Goal: Task Accomplishment & Management: Use online tool/utility

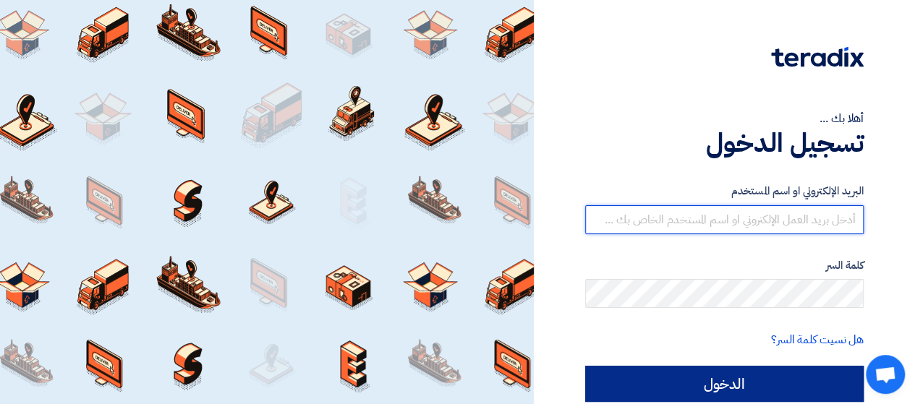
type input "[PERSON_NAME][EMAIL_ADDRESS][DOMAIN_NAME]"
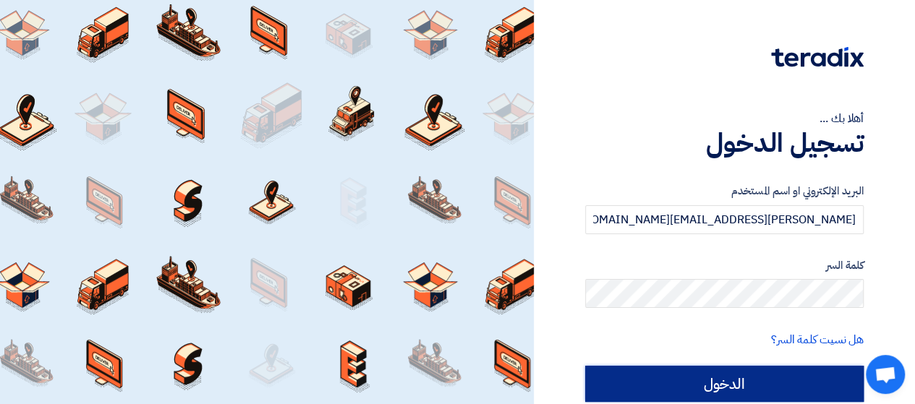
click at [647, 380] on input "الدخول" at bounding box center [724, 384] width 278 height 36
type input "Sign in"
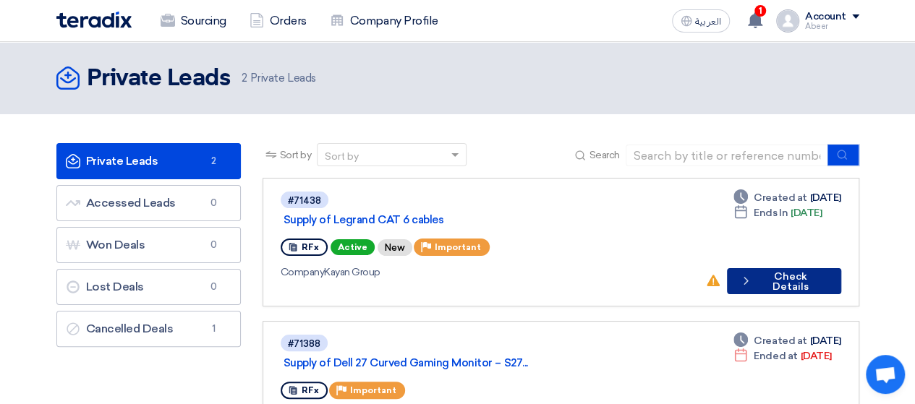
click at [812, 268] on button "Check details Check Details" at bounding box center [784, 281] width 114 height 26
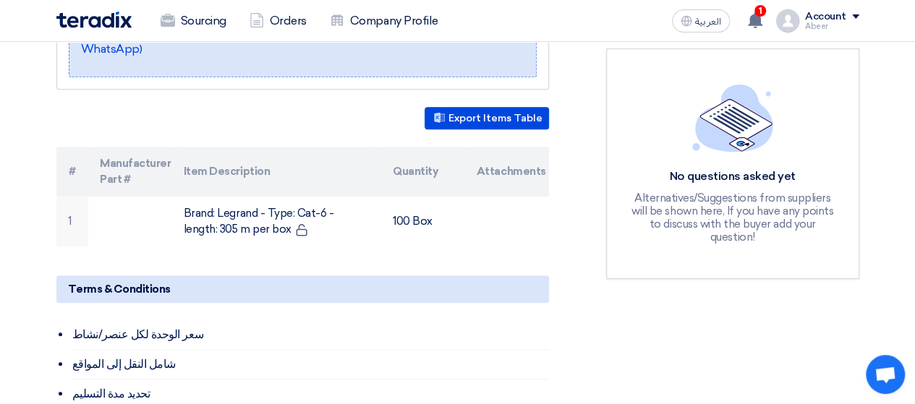
scroll to position [367, 0]
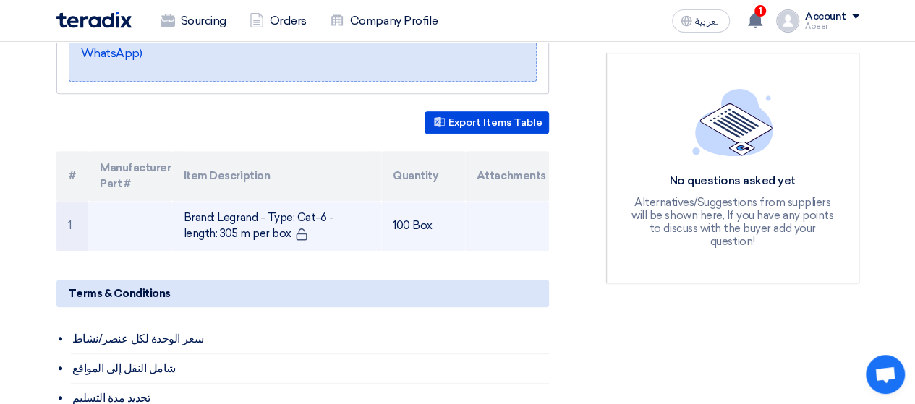
drag, startPoint x: 214, startPoint y: 198, endPoint x: 373, endPoint y: 213, distance: 159.8
click at [373, 213] on td "Brand: Legrand - Type: Cat-6 - length: 305 m per box" at bounding box center [276, 226] width 209 height 50
copy td "[PERSON_NAME] - Type: Cat-6 - length: 305 m per box"
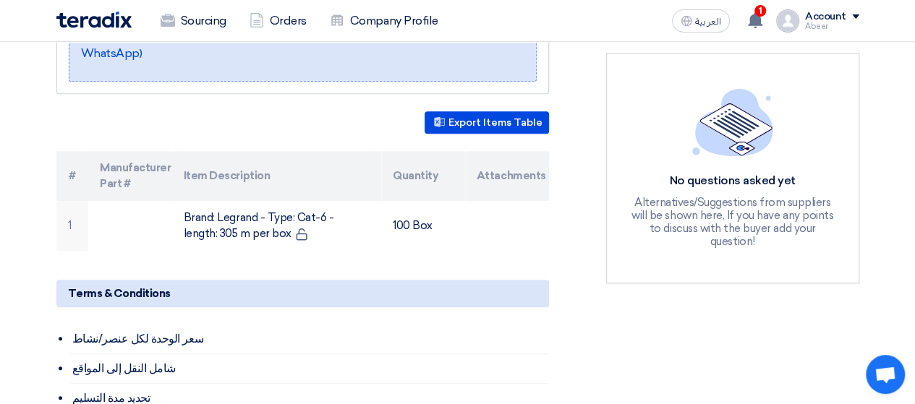
click at [3, 176] on section "Supply of [PERSON_NAME] CAT 6 cables Buyer Information [PERSON_NAME] Procuremen…" at bounding box center [457, 352] width 915 height 1026
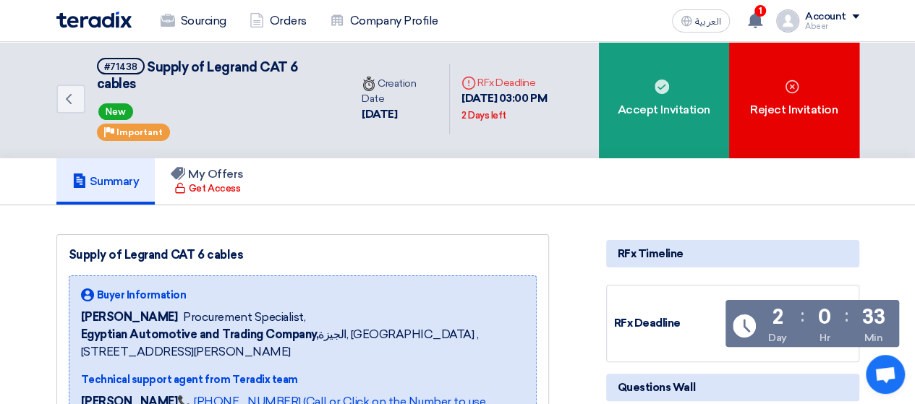
scroll to position [0, 0]
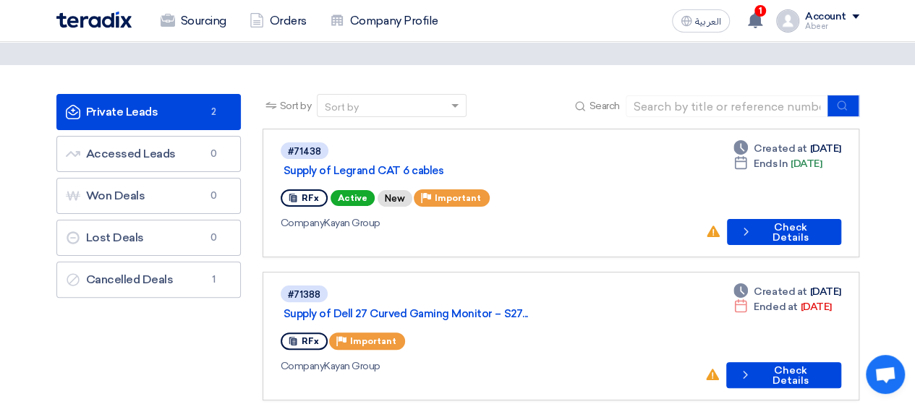
scroll to position [72, 0]
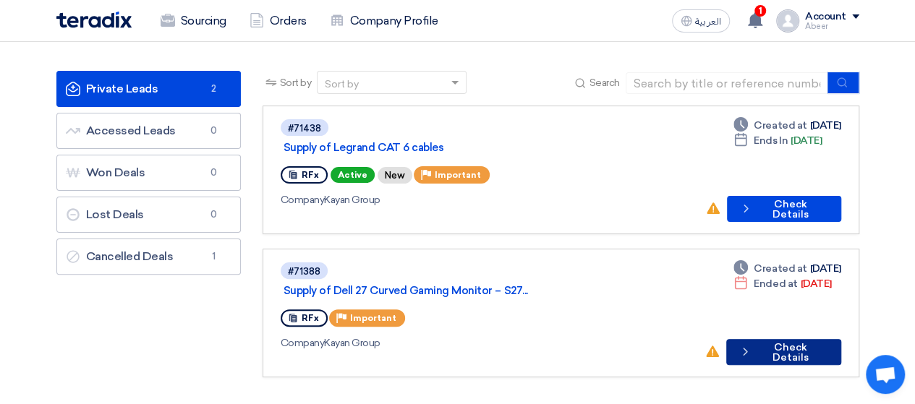
click at [789, 339] on button "Check details Check Details" at bounding box center [783, 352] width 114 height 26
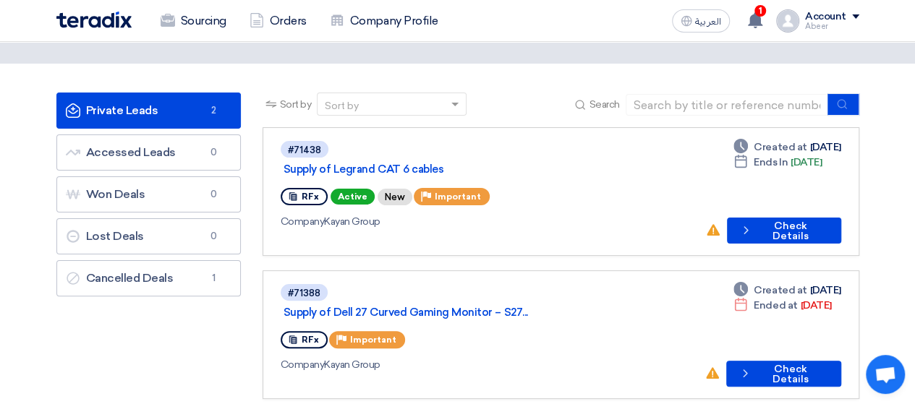
scroll to position [72, 0]
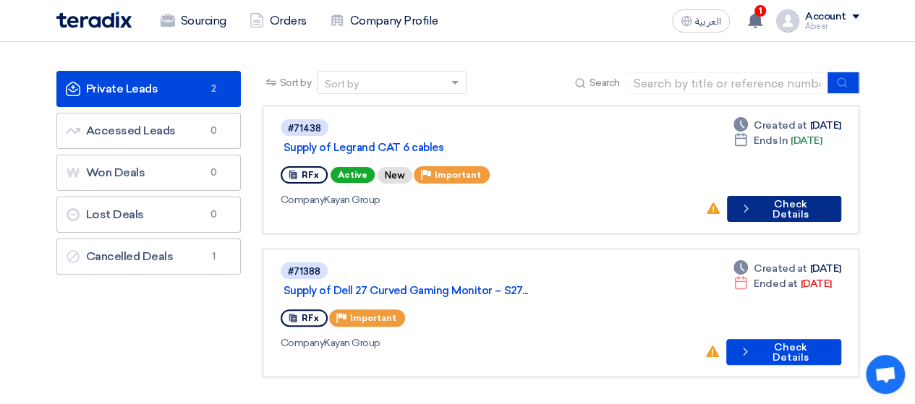
click at [752, 202] on icon "Check details" at bounding box center [745, 209] width 13 height 14
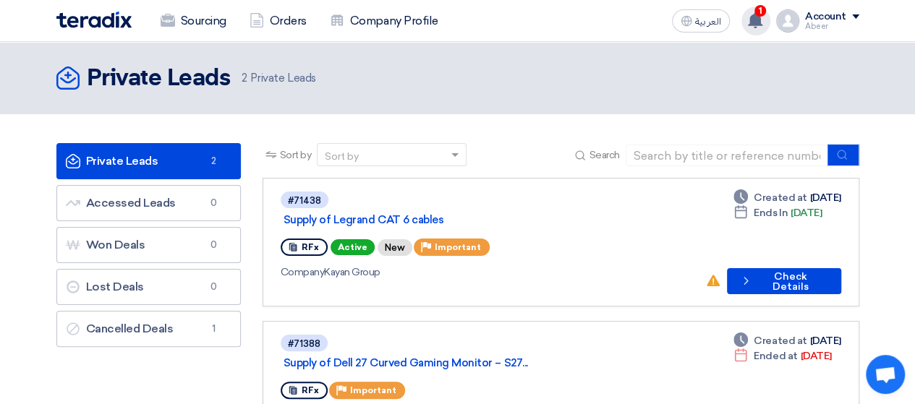
click at [766, 22] on div "1 New request received, check details and submit your quotation now! 22 minutes…" at bounding box center [755, 21] width 29 height 29
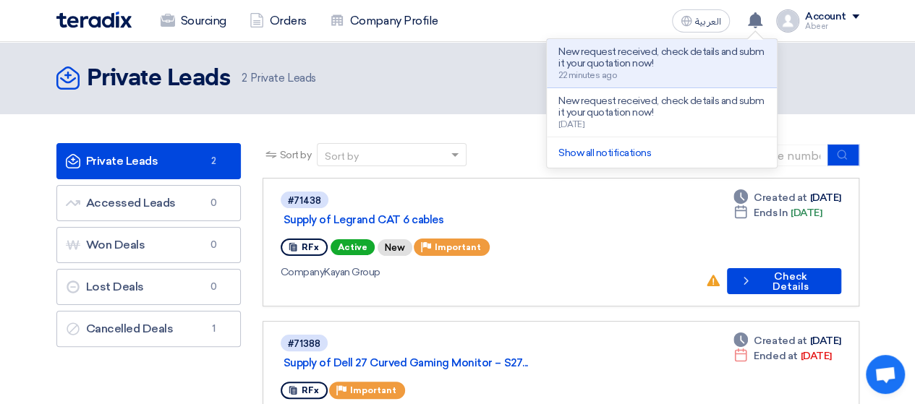
click at [819, 64] on div "Private Leads Private Leads 2 Private Leads" at bounding box center [457, 78] width 803 height 29
